Goal: Task Accomplishment & Management: Use online tool/utility

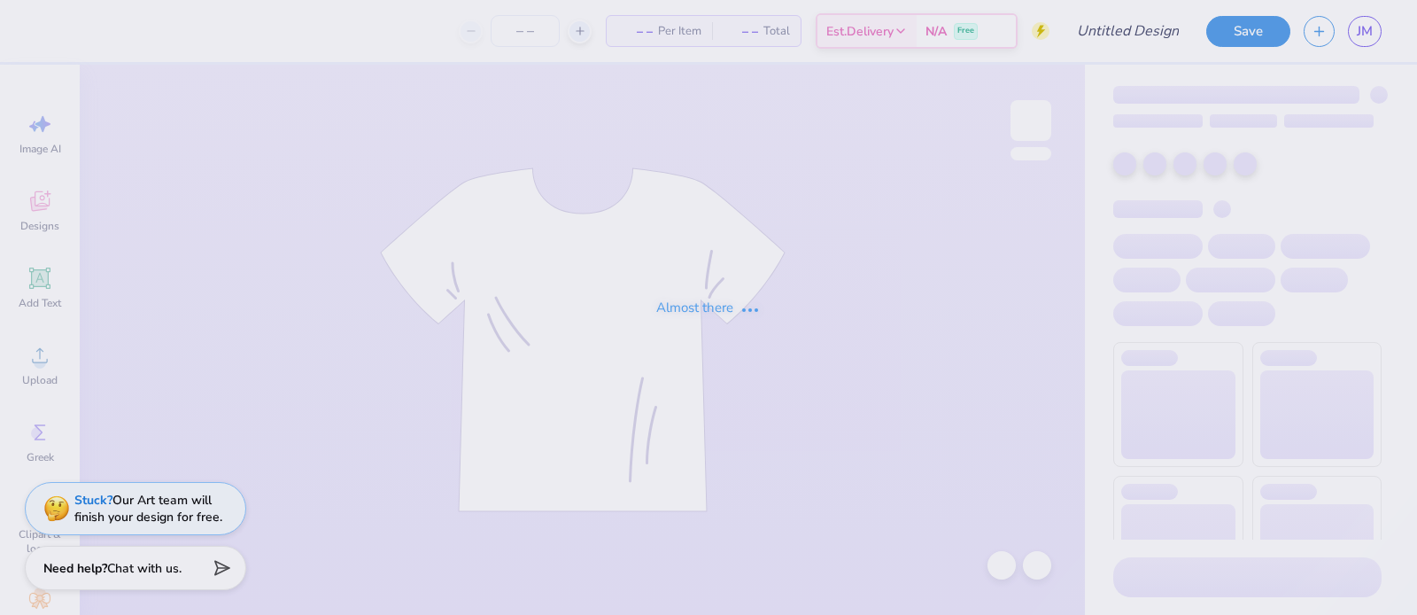
type input "Luxury SUV Rides Apparel"
type input "12"
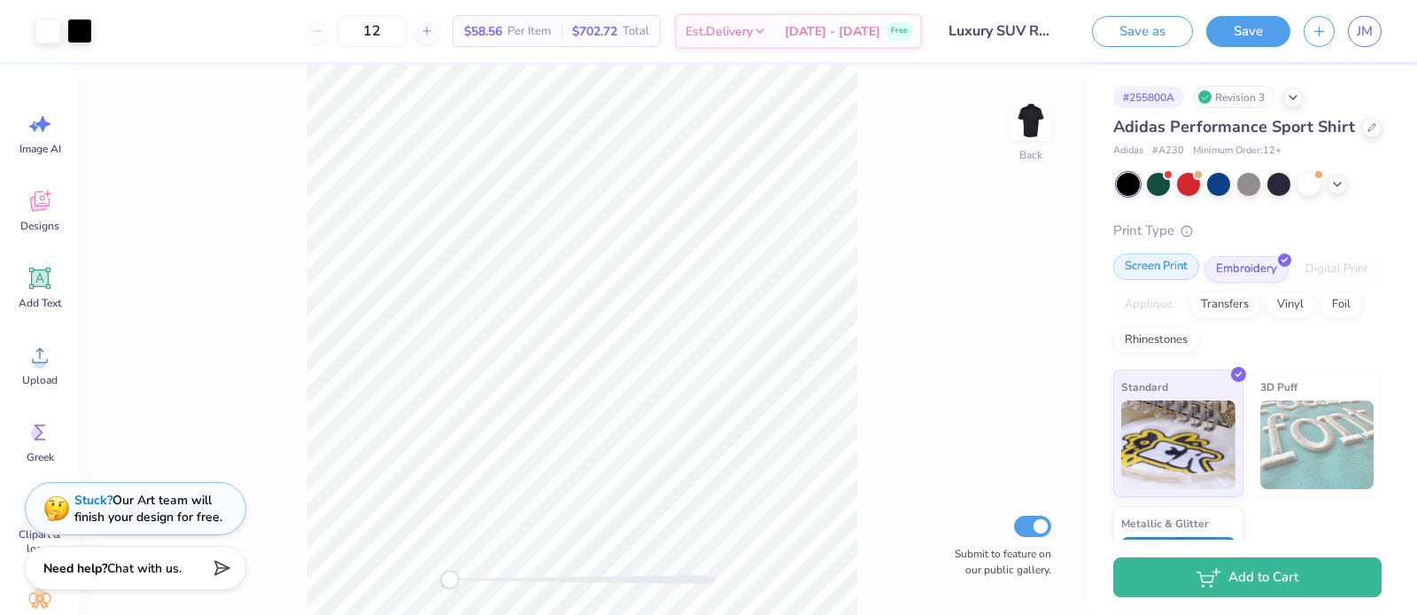
click at [1161, 272] on div "Screen Print" at bounding box center [1157, 266] width 86 height 27
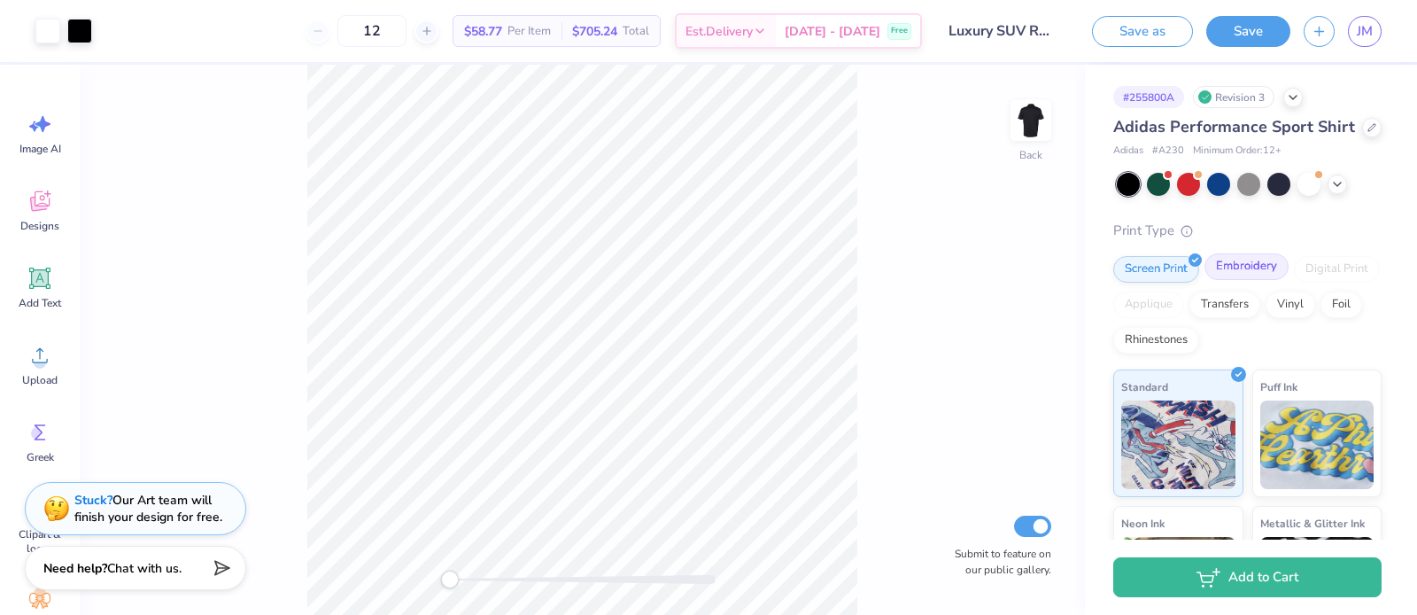
click at [1233, 268] on div "Embroidery" at bounding box center [1247, 266] width 84 height 27
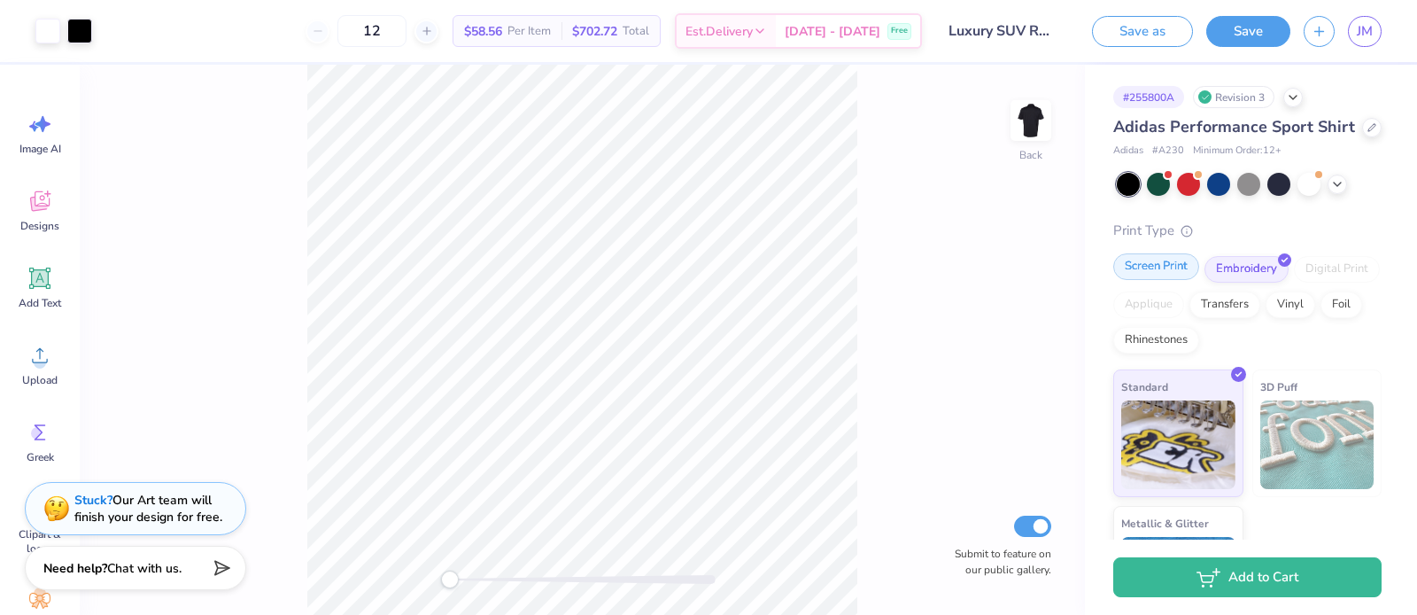
click at [1166, 268] on div "Screen Print" at bounding box center [1157, 266] width 86 height 27
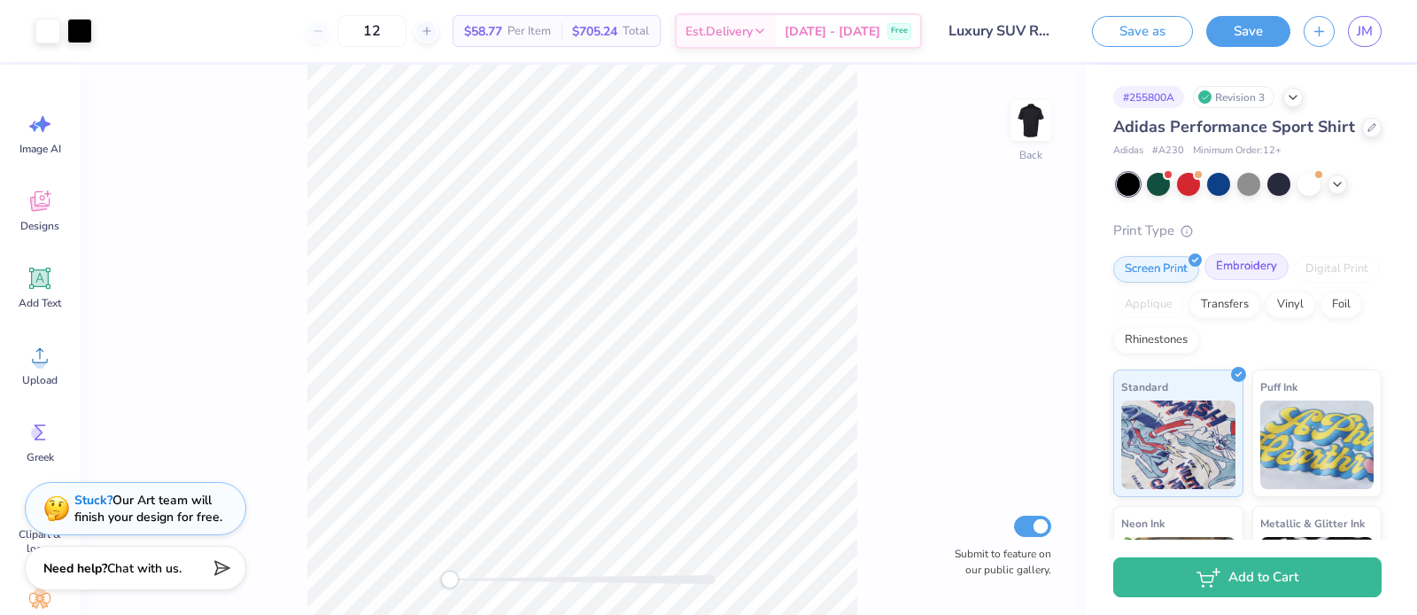
click at [1226, 268] on div "Embroidery" at bounding box center [1247, 266] width 84 height 27
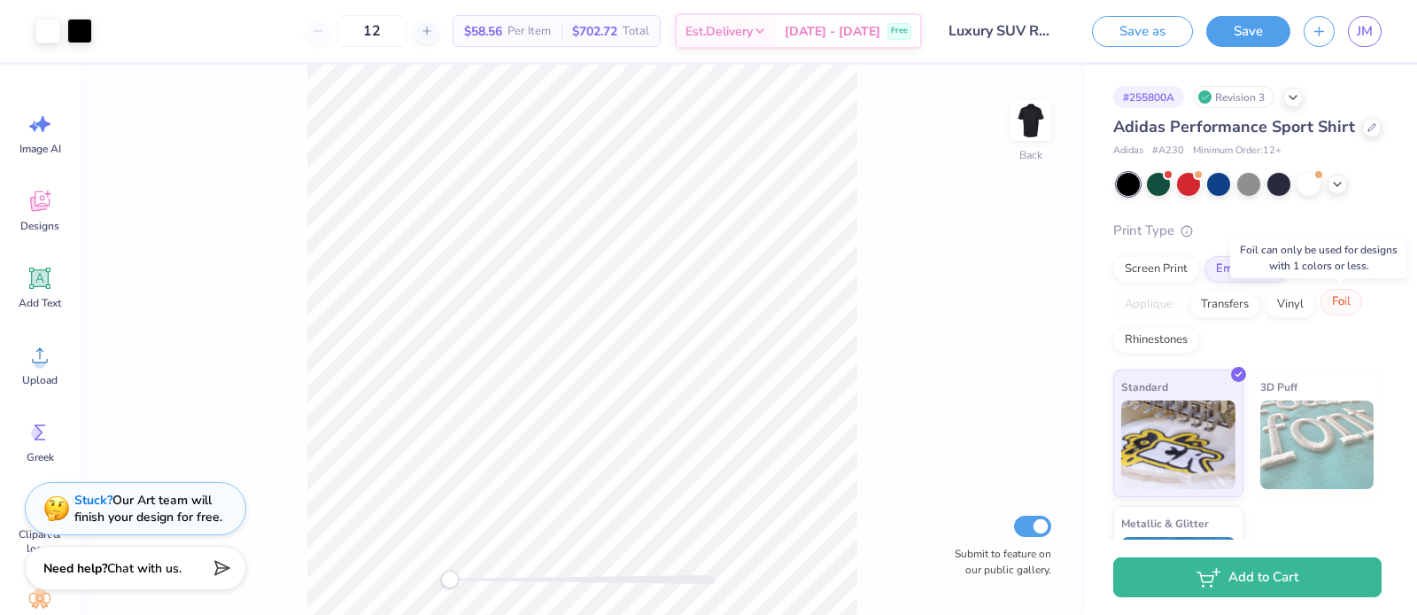
click at [1345, 309] on div "Foil" at bounding box center [1342, 302] width 42 height 27
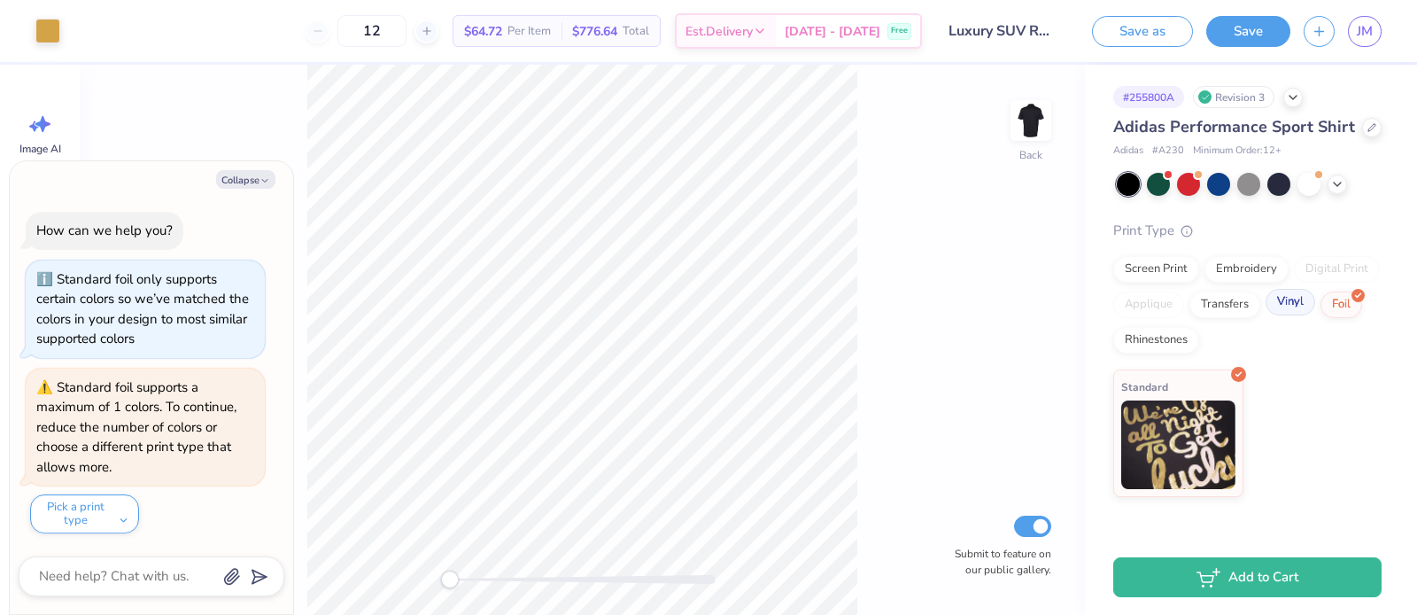
click at [1299, 307] on div "Vinyl" at bounding box center [1291, 302] width 50 height 27
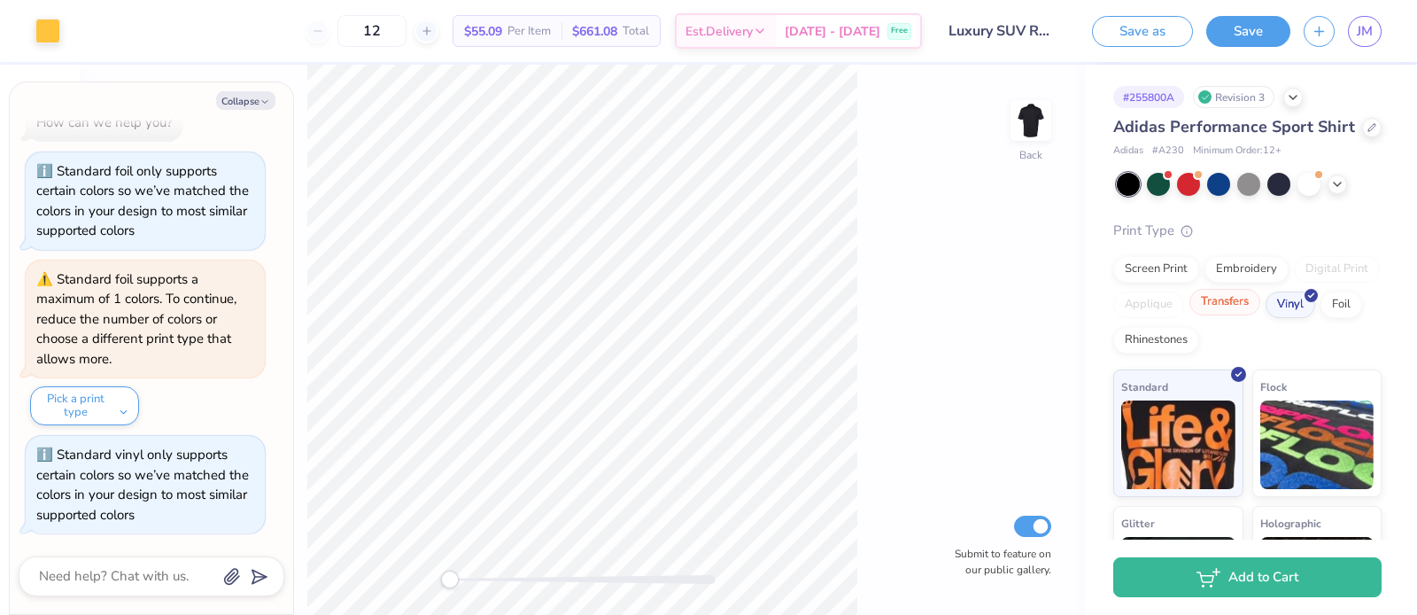
click at [1200, 307] on div "Transfers" at bounding box center [1225, 302] width 71 height 27
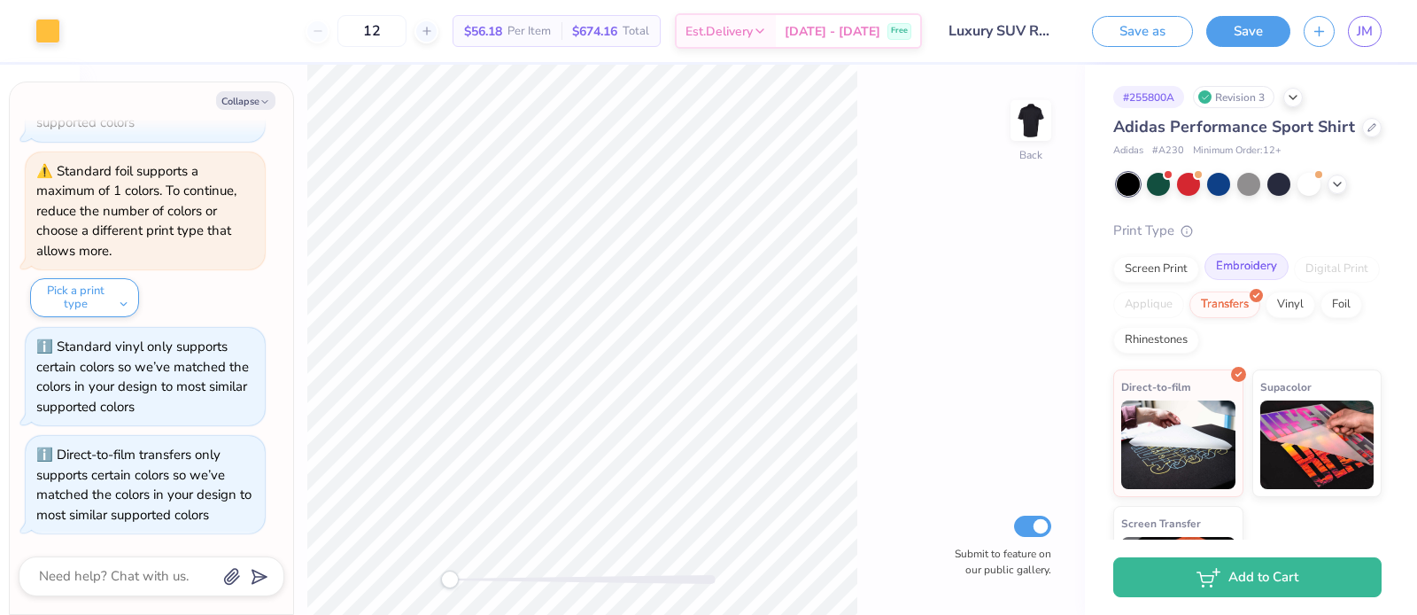
click at [1262, 269] on div "Embroidery" at bounding box center [1247, 266] width 84 height 27
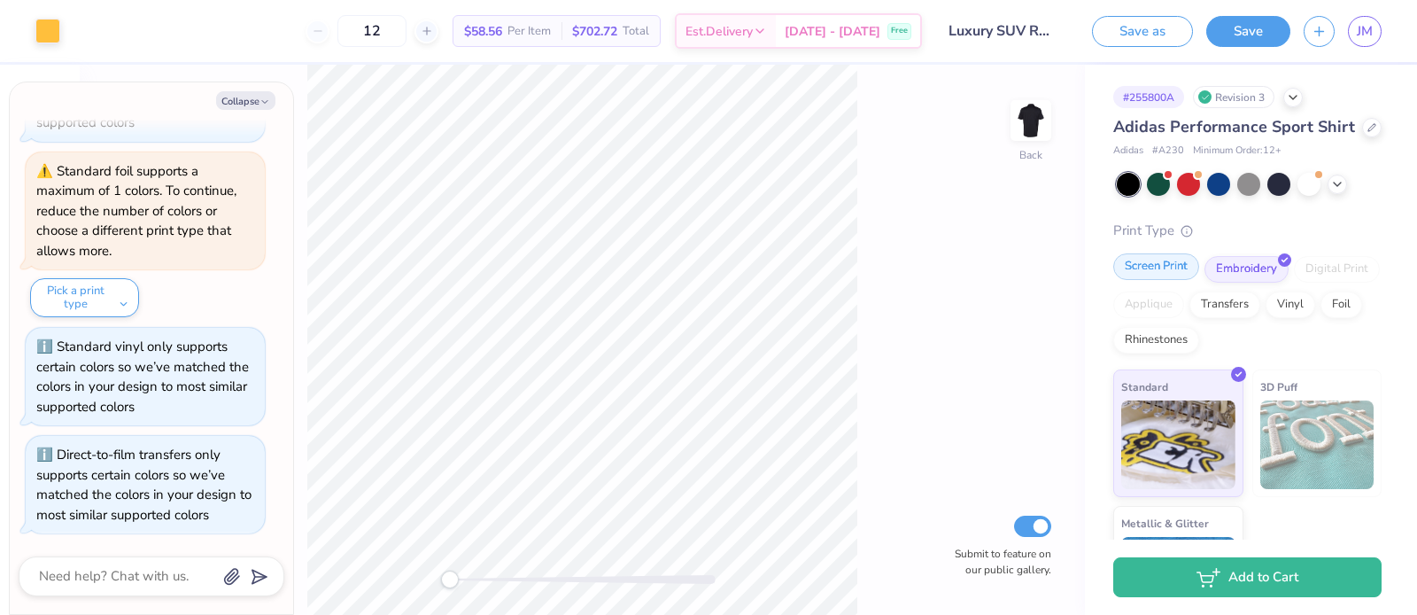
click at [1152, 265] on div "Screen Print" at bounding box center [1157, 266] width 86 height 27
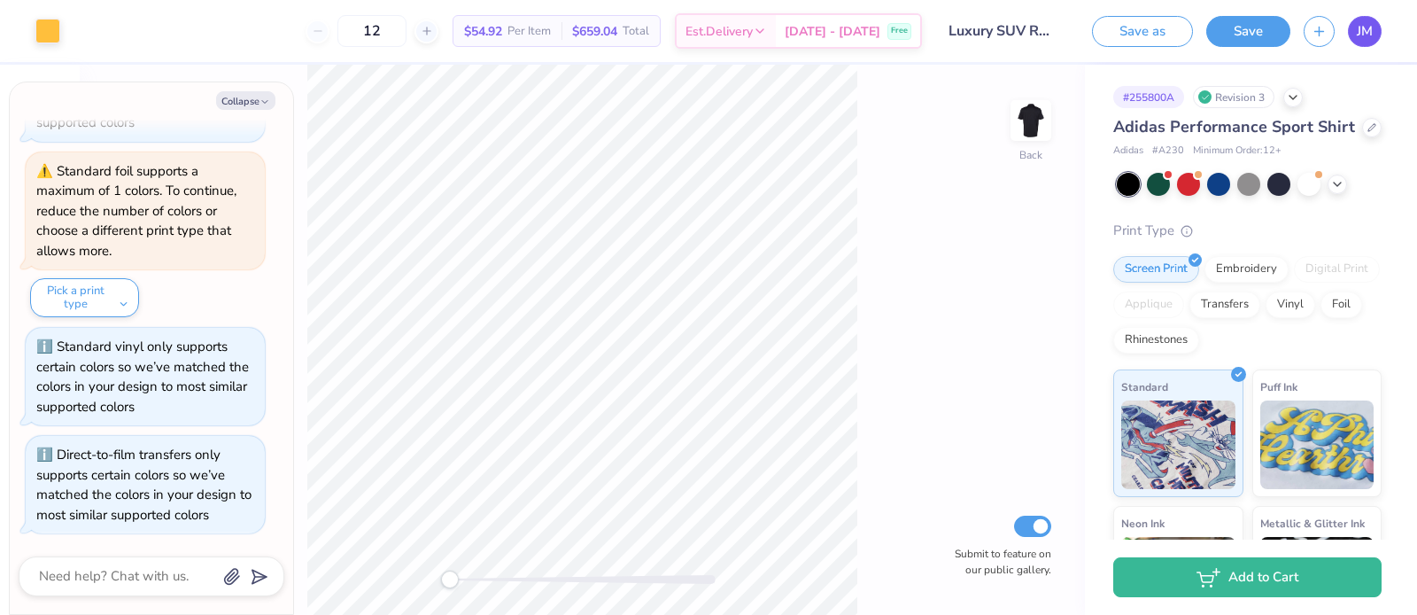
click at [1363, 33] on span "JM" at bounding box center [1365, 31] width 16 height 20
type textarea "x"
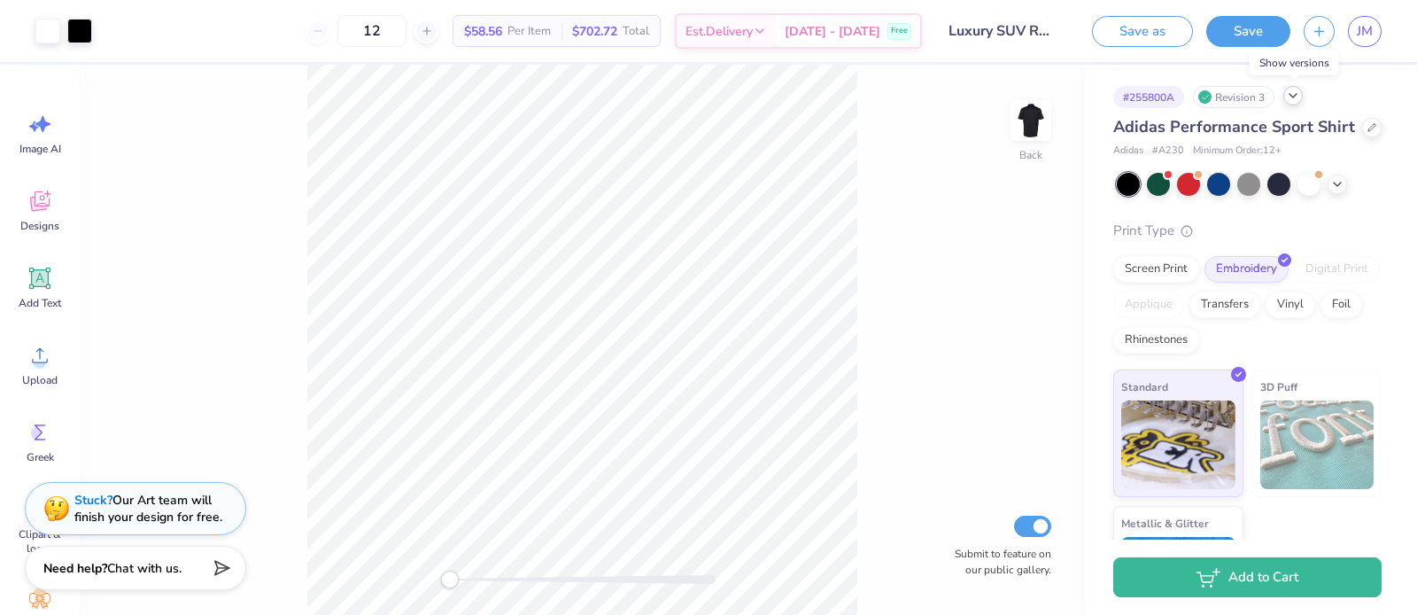
click at [1301, 97] on icon at bounding box center [1293, 96] width 14 height 14
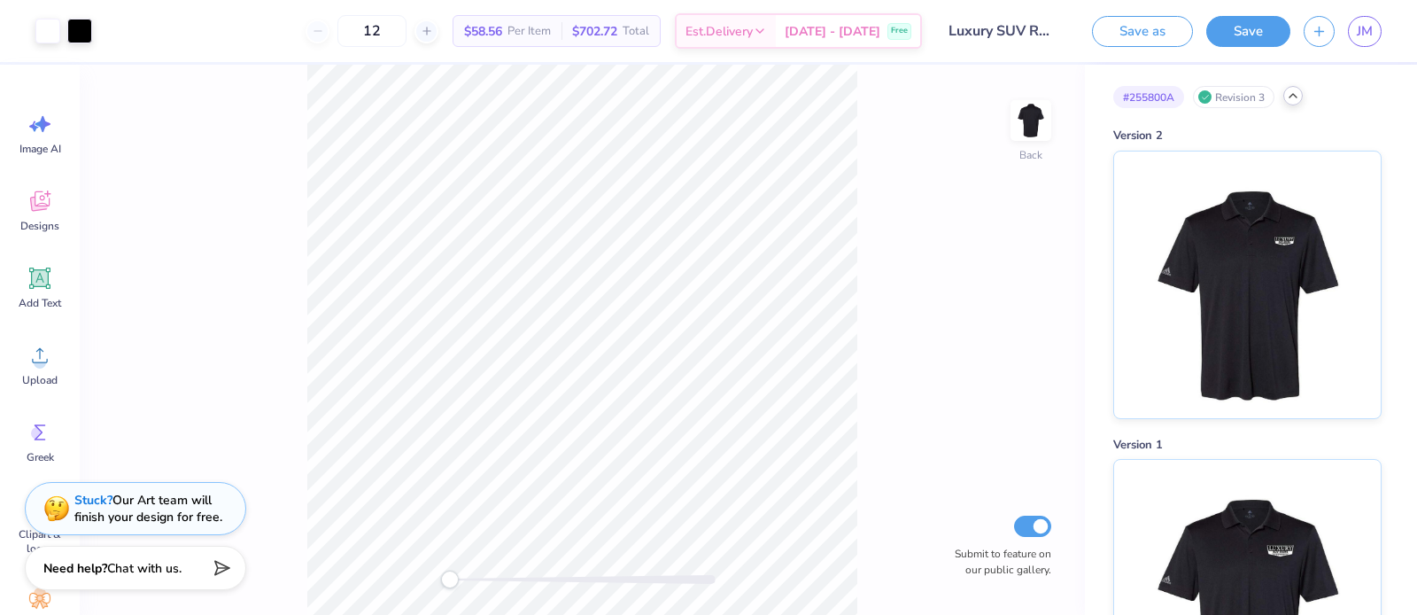
click at [1294, 98] on icon at bounding box center [1293, 96] width 14 height 14
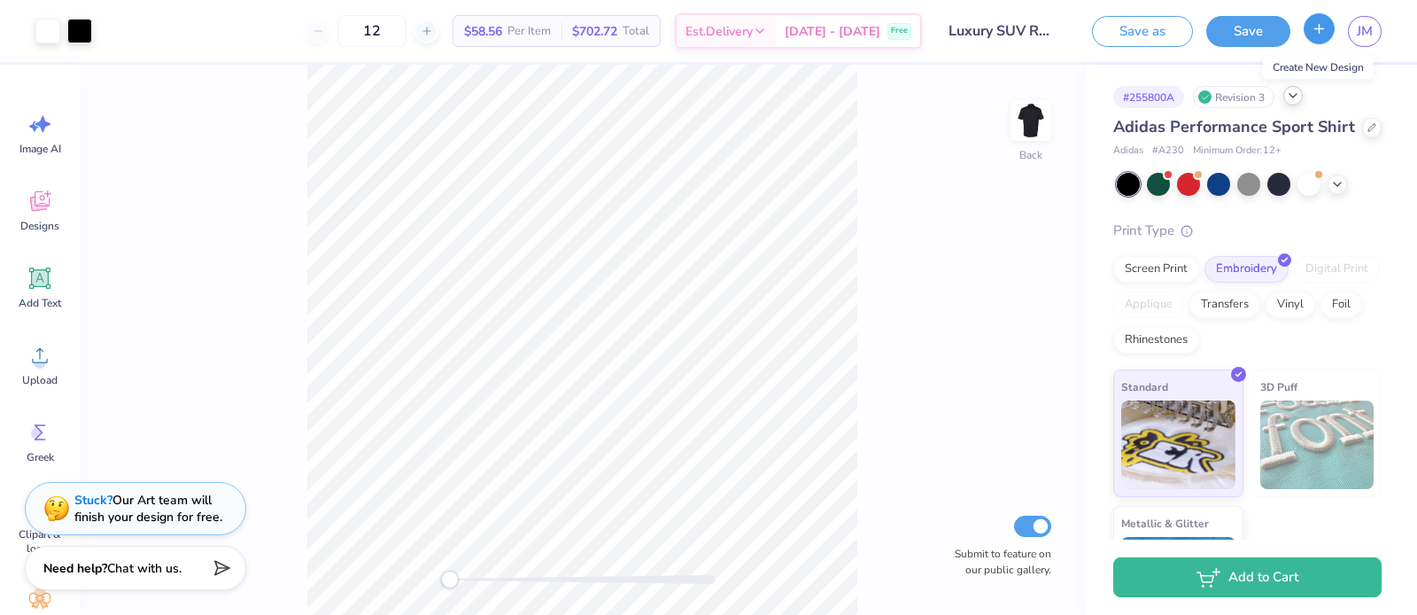
click at [1318, 34] on icon "button" at bounding box center [1319, 28] width 15 height 15
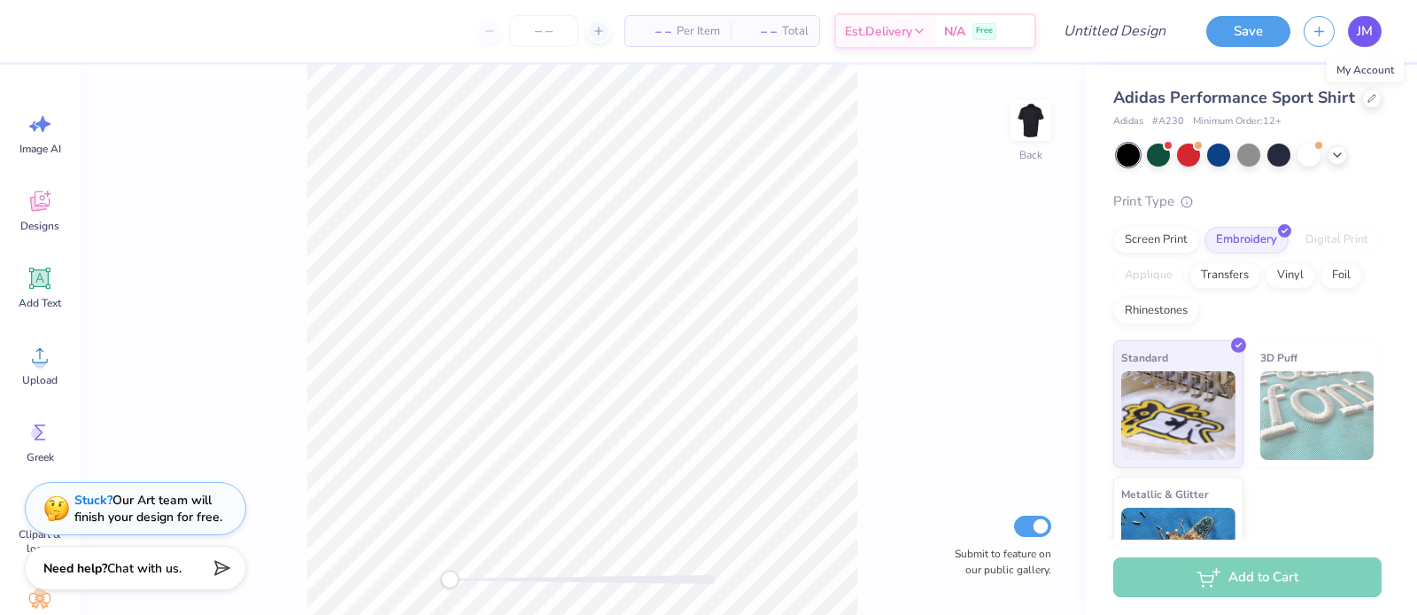
click at [1373, 30] on link "JM" at bounding box center [1365, 31] width 34 height 31
